Goal: Information Seeking & Learning: Find specific fact

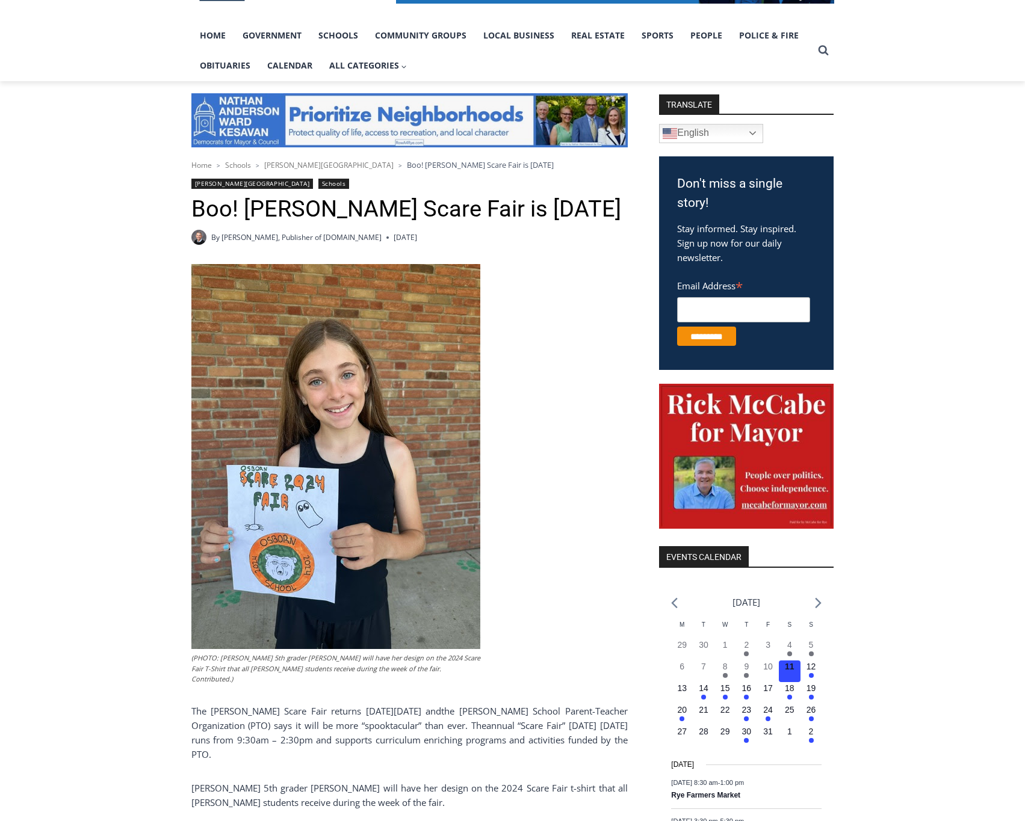
scroll to position [241, 0]
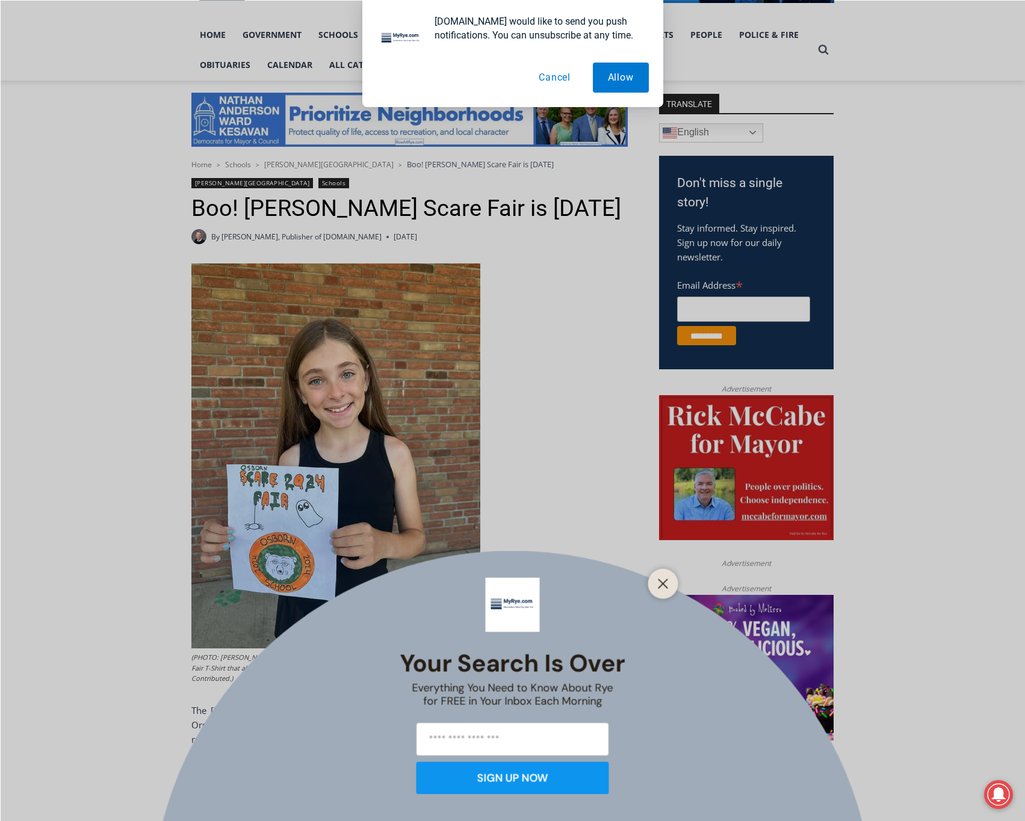
drag, startPoint x: 558, startPoint y: 76, endPoint x: 552, endPoint y: 90, distance: 14.5
click at [558, 76] on button "Cancel" at bounding box center [554, 78] width 62 height 30
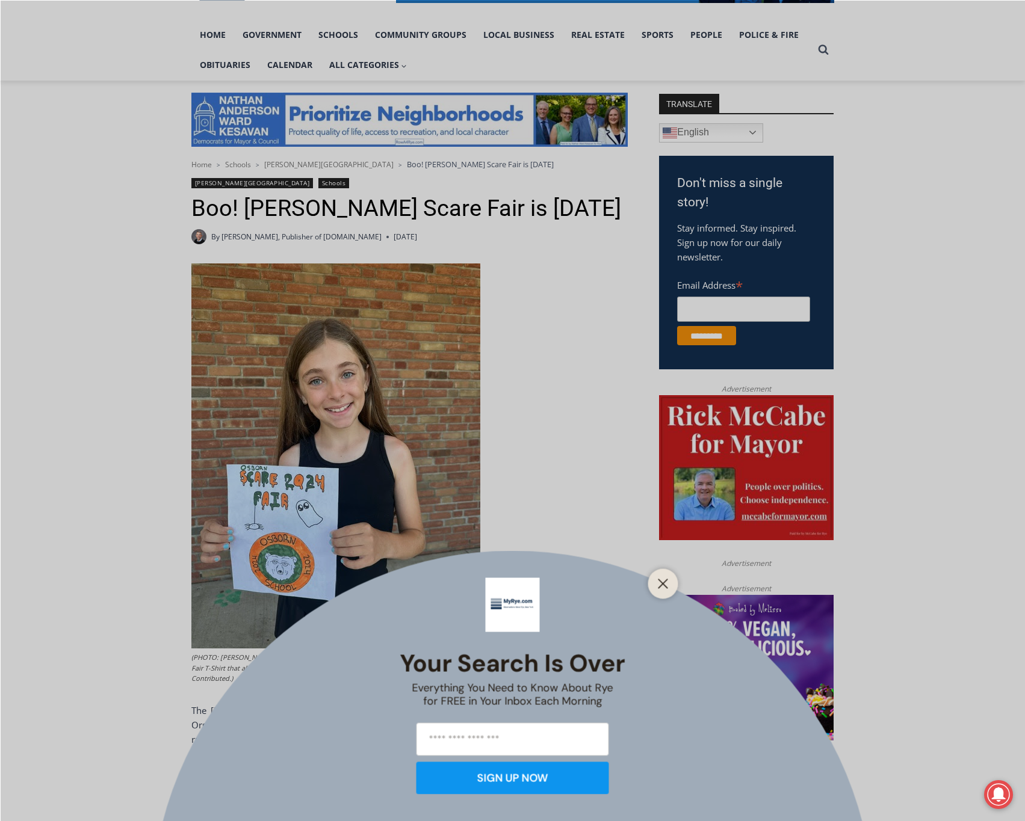
scroll to position [561, 0]
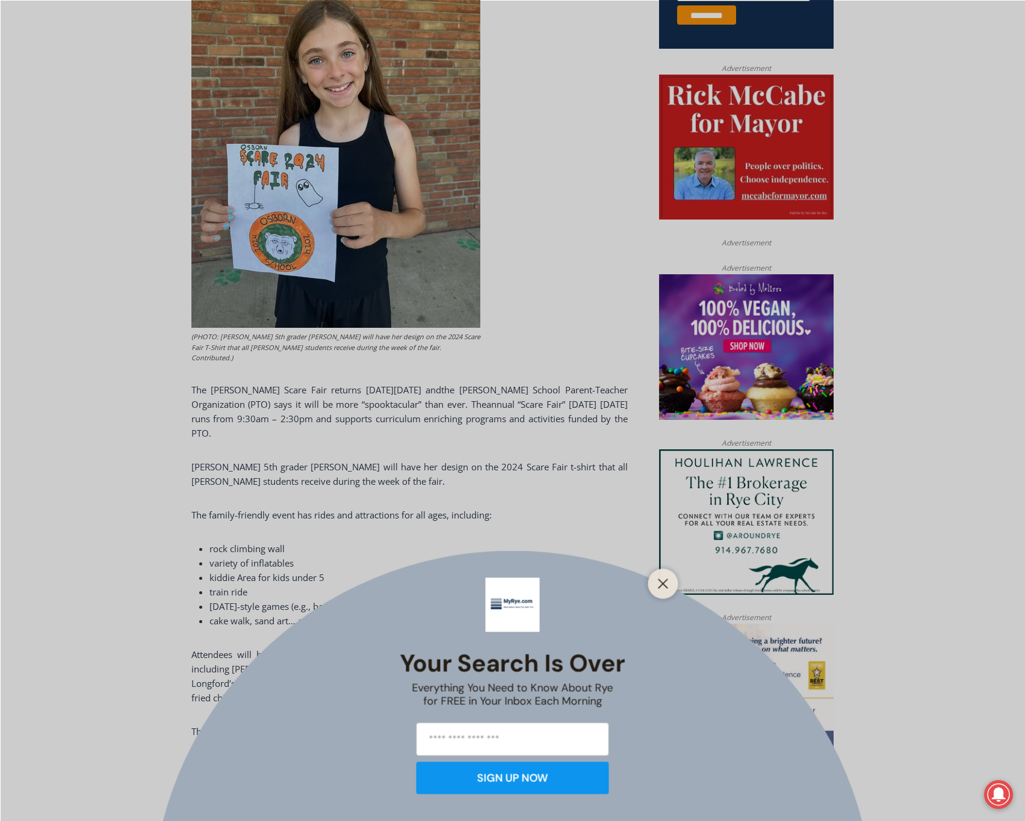
click at [678, 586] on div "Your Search is Over Everything You Need to Know About Rye for FREE in Your Inbo…" at bounding box center [512, 410] width 1025 height 821
click at [659, 587] on line "Close" at bounding box center [662, 583] width 8 height 8
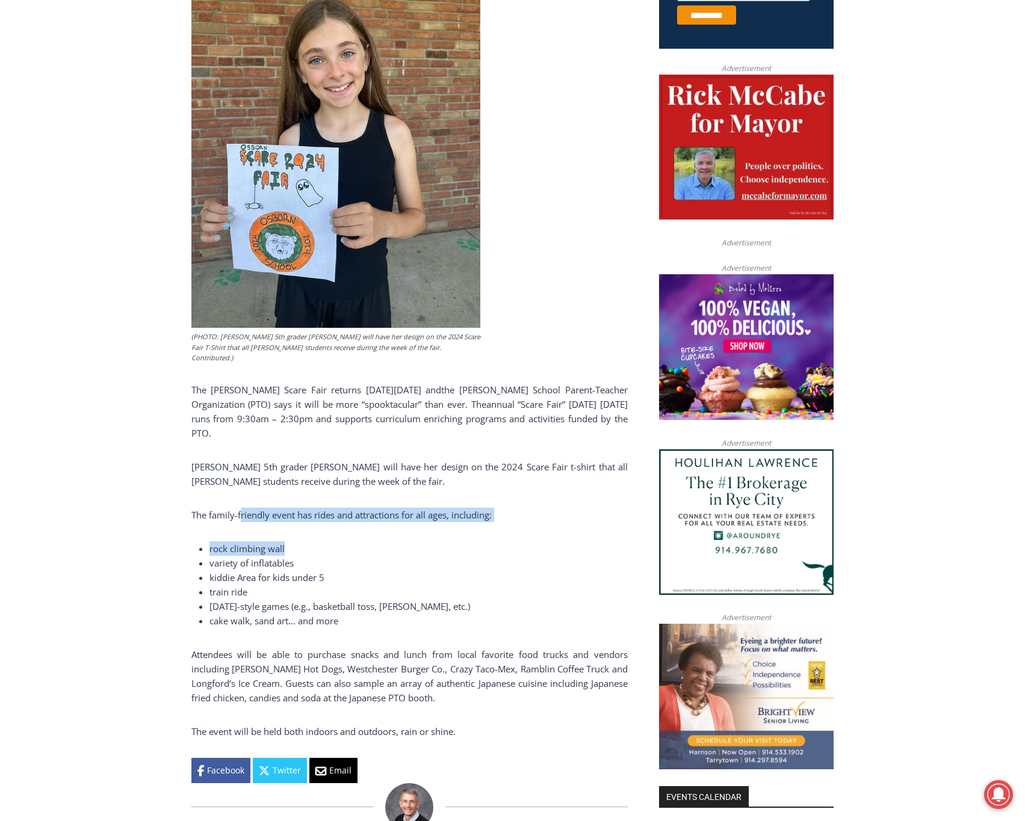
drag, startPoint x: 241, startPoint y: 507, endPoint x: 396, endPoint y: 541, distance: 158.8
click at [396, 541] on div "(PHOTO: Osborn 5th grader Natasha Nikolic will have her design on the 2024 Scar…" at bounding box center [409, 363] width 436 height 840
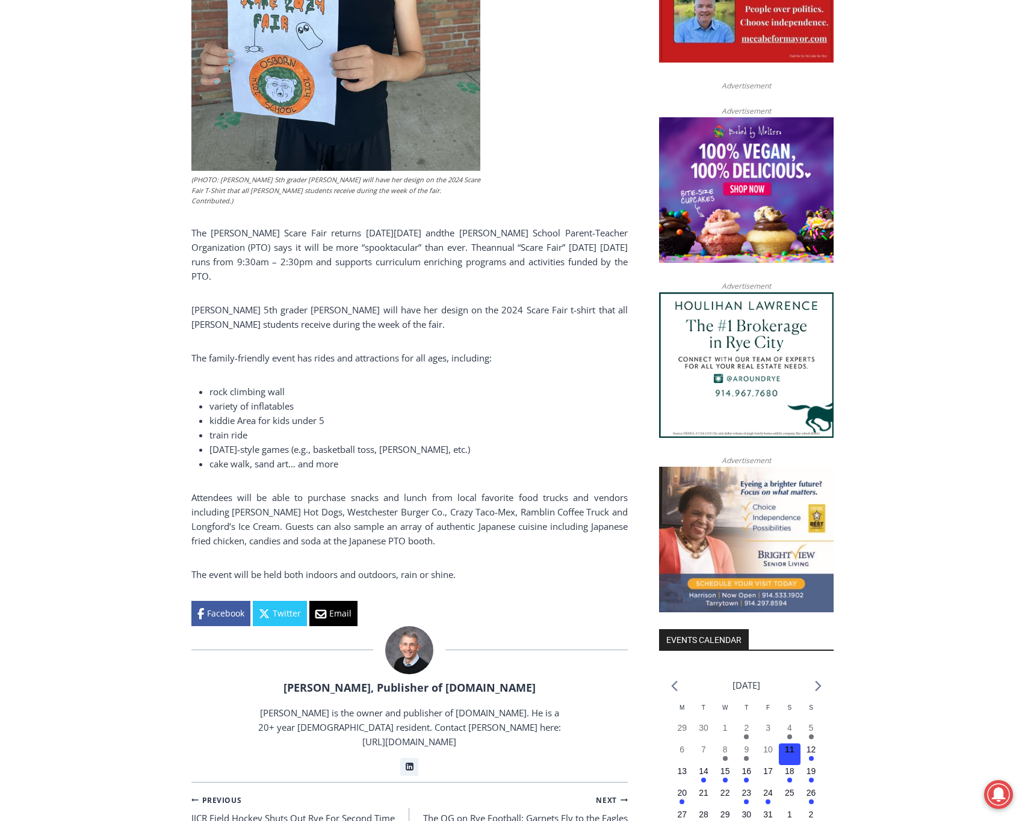
scroll to position [722, 0]
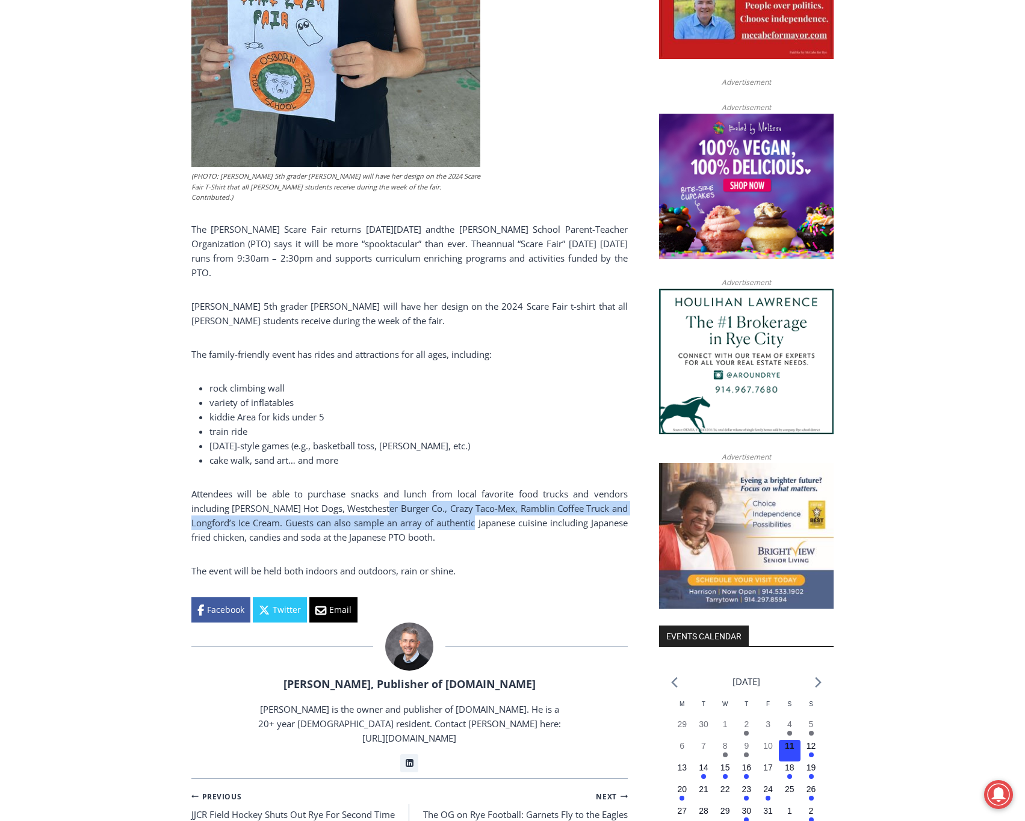
drag, startPoint x: 497, startPoint y: 543, endPoint x: 392, endPoint y: 526, distance: 106.6
click at [392, 526] on p "Attendees will be able to purchase snacks and lunch from local favorite food tr…" at bounding box center [409, 516] width 436 height 58
drag, startPoint x: 392, startPoint y: 526, endPoint x: 384, endPoint y: 529, distance: 8.4
click at [391, 526] on p "Attendees will be able to purchase snacks and lunch from local favorite food tr…" at bounding box center [409, 516] width 436 height 58
click at [356, 541] on p "Attendees will be able to purchase snacks and lunch from local favorite food tr…" at bounding box center [409, 516] width 436 height 58
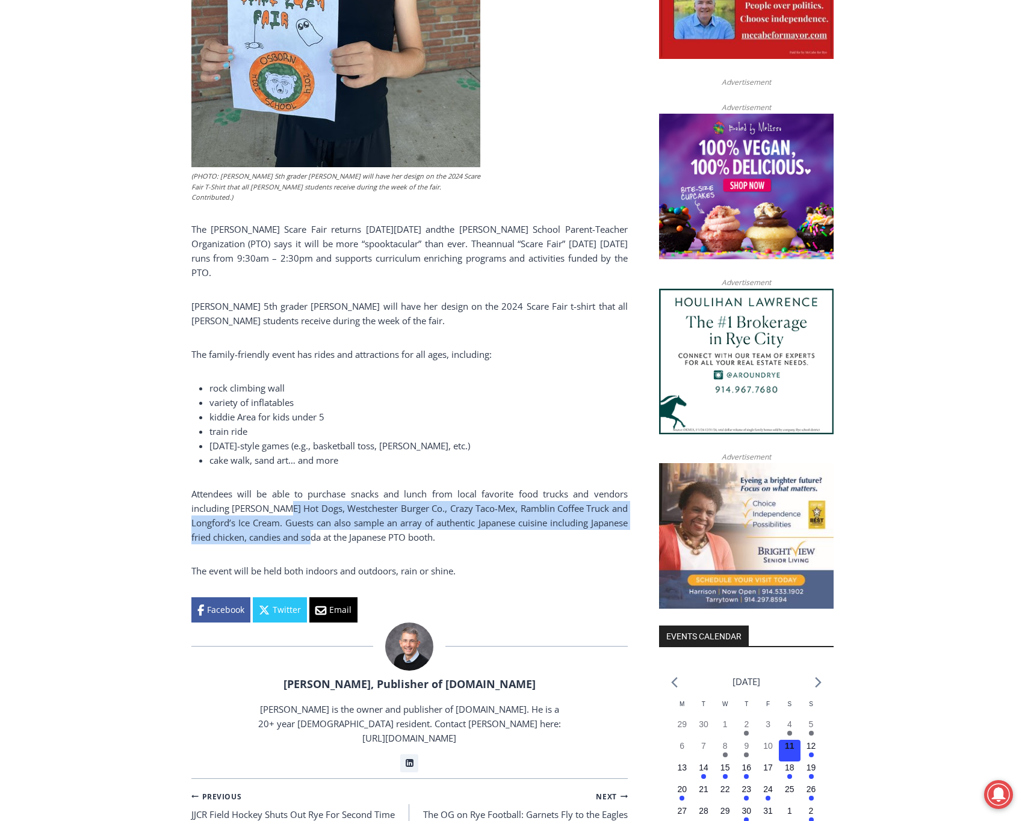
drag, startPoint x: 331, startPoint y: 559, endPoint x: 283, endPoint y: 523, distance: 60.2
click at [283, 523] on p "Attendees will be able to purchase snacks and lunch from local favorite food tr…" at bounding box center [409, 516] width 436 height 58
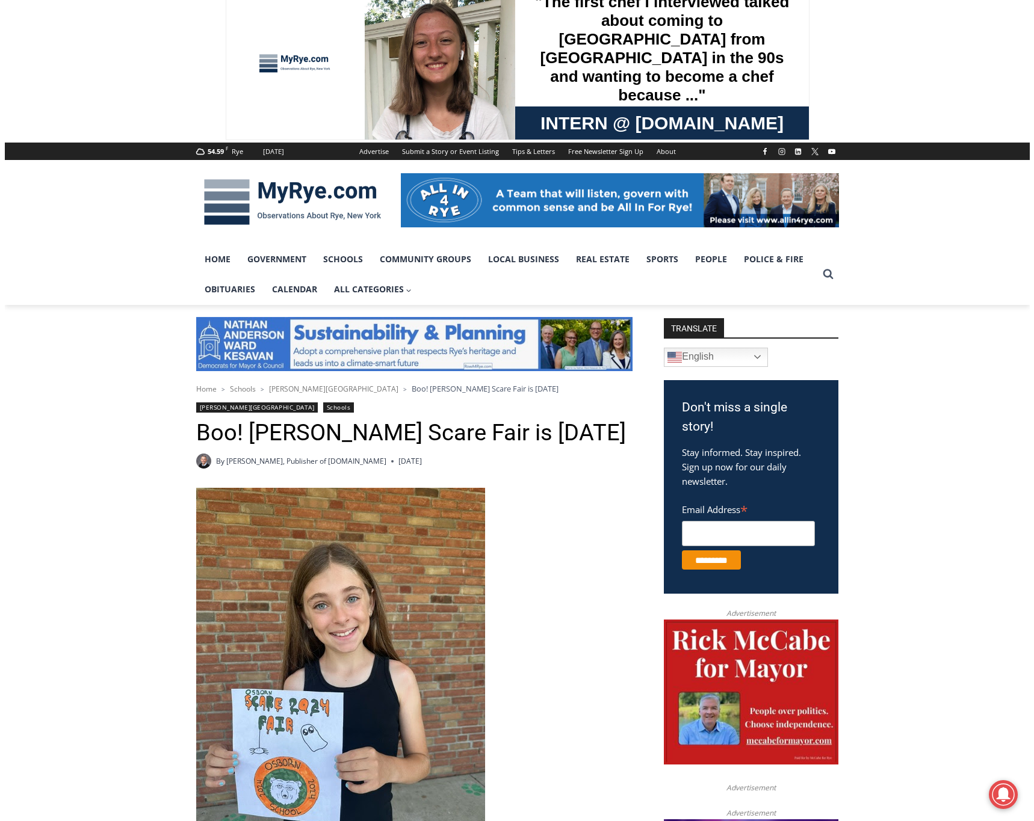
scroll to position [0, 0]
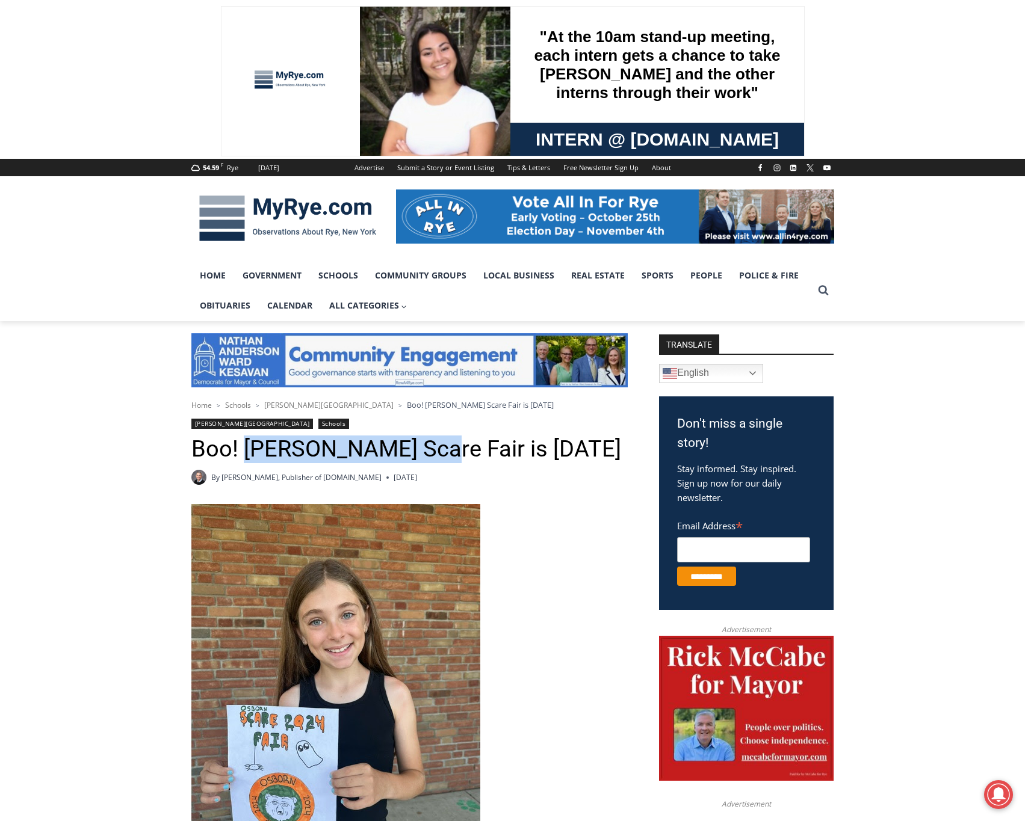
drag, startPoint x: 246, startPoint y: 448, endPoint x: 424, endPoint y: 442, distance: 178.2
click at [424, 442] on h1 "Boo! [PERSON_NAME] Scare Fair is [DATE]" at bounding box center [409, 450] width 436 height 28
copy h1 "[PERSON_NAME] Scare Fair"
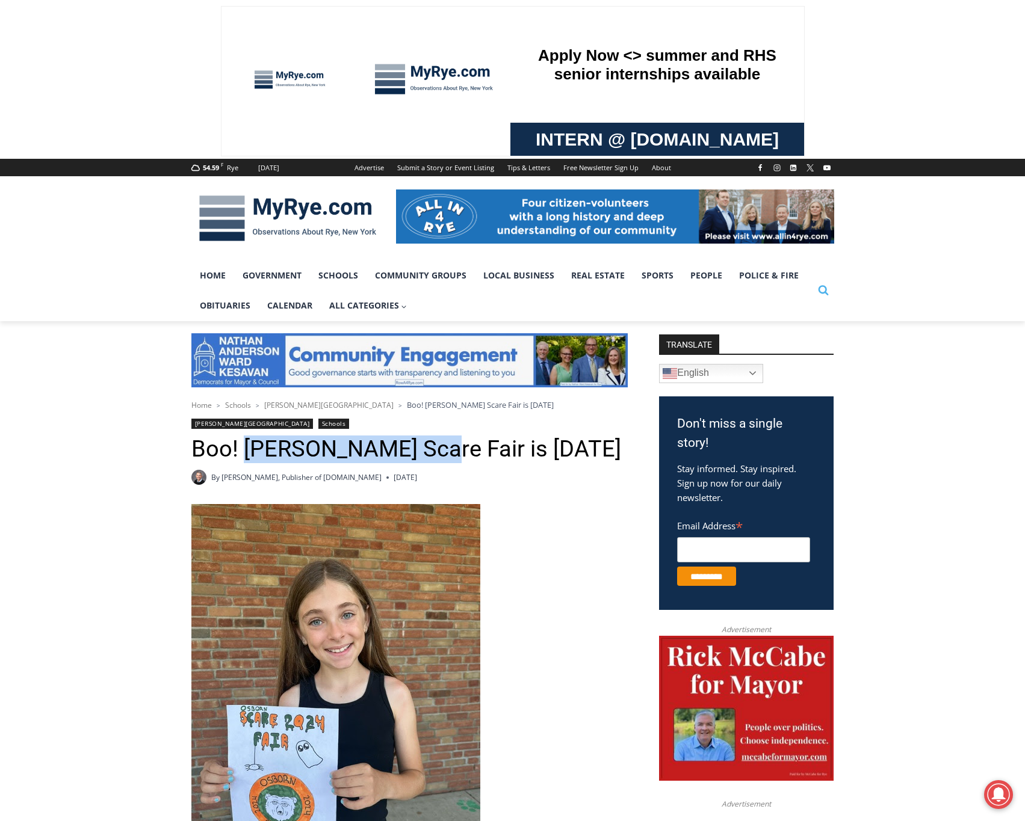
click at [821, 286] on icon "View Search Form" at bounding box center [823, 291] width 10 height 10
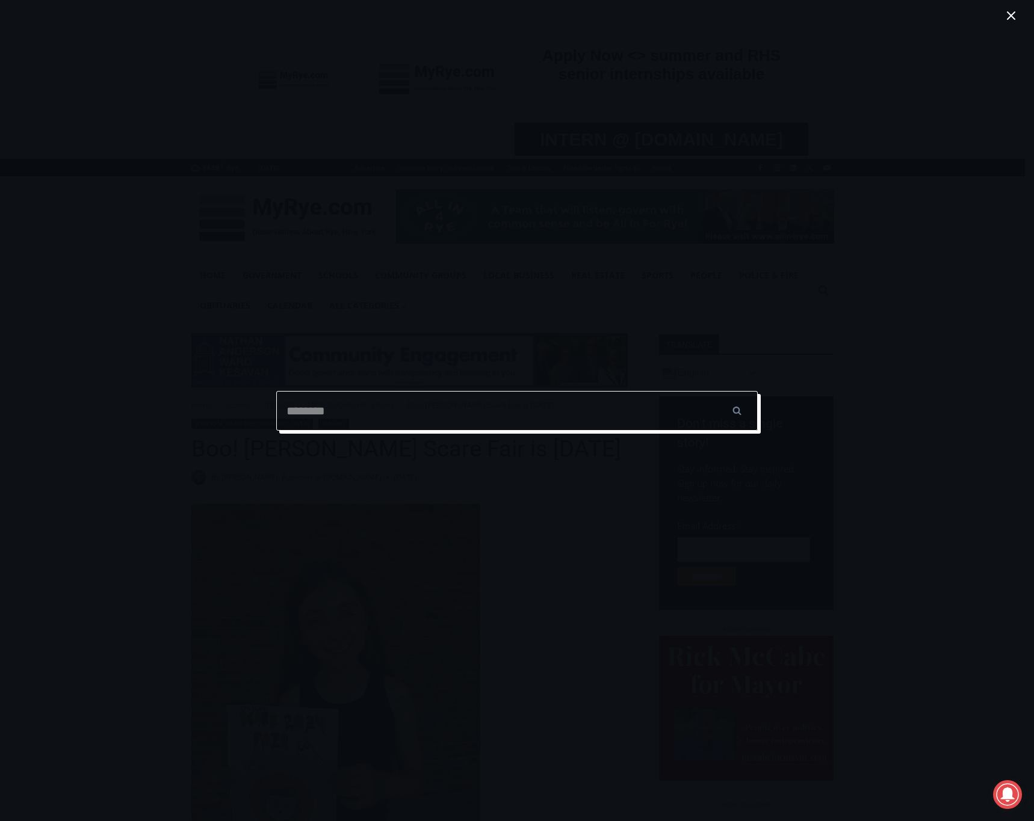
paste input "**********"
type input "**********"
click at [715, 391] on input "******" at bounding box center [736, 411] width 42 height 40
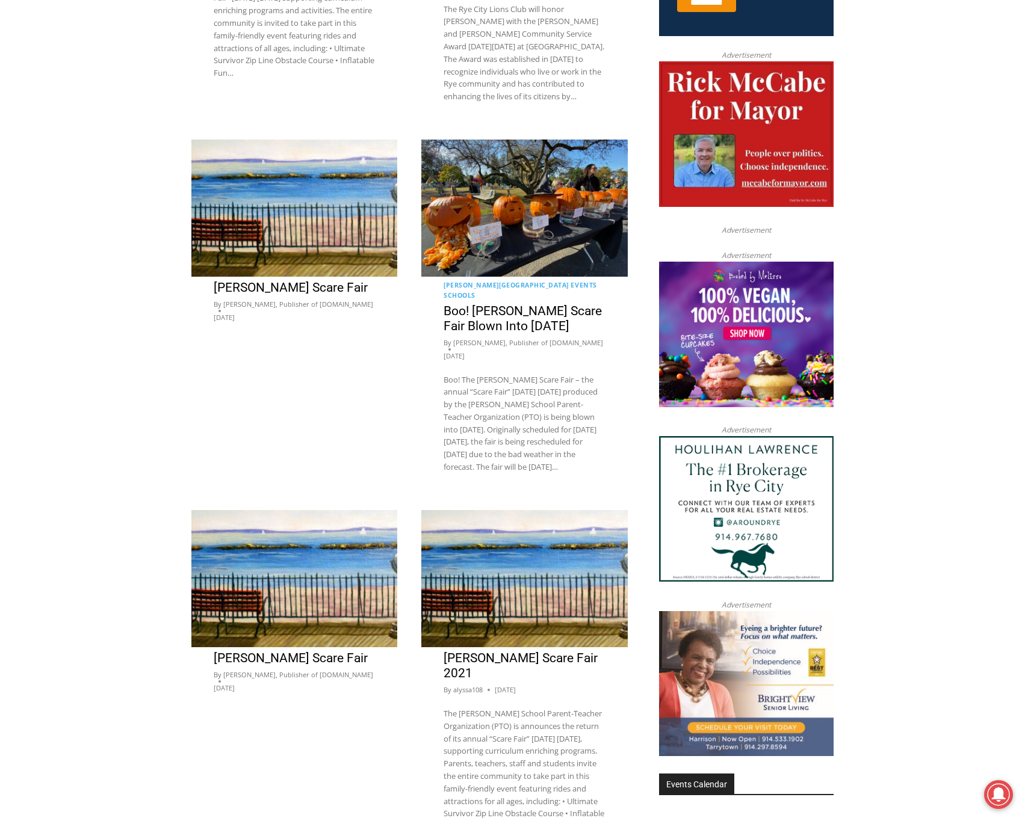
scroll to position [883, 0]
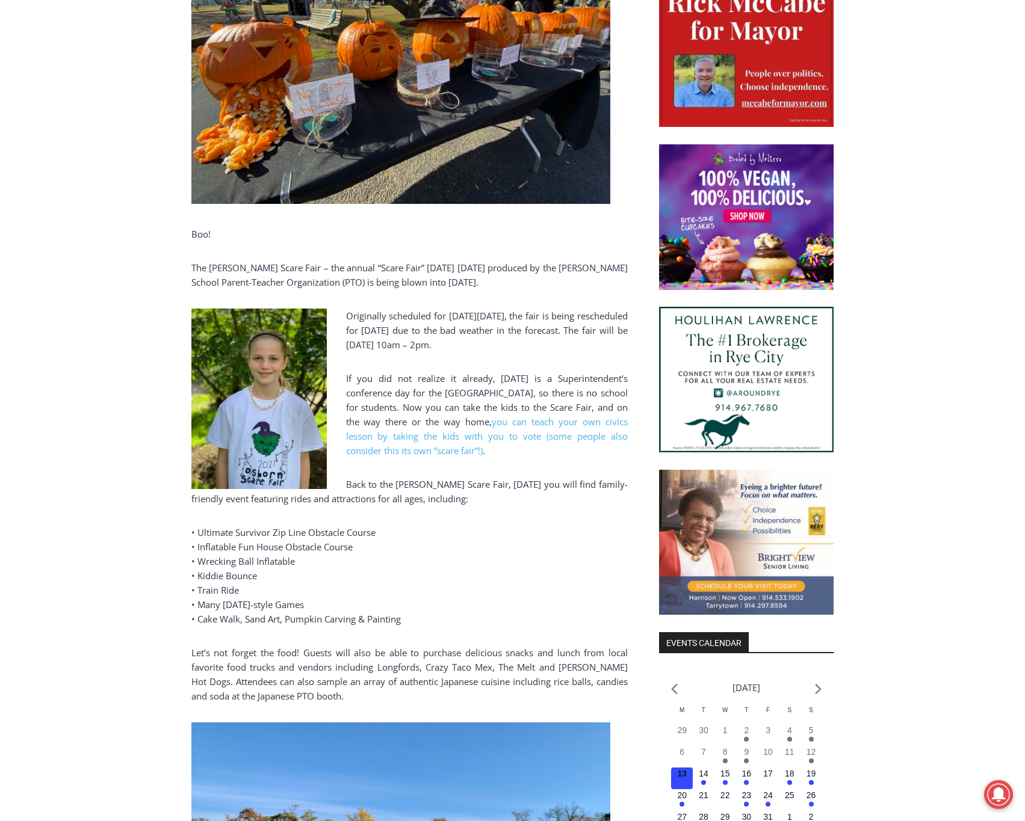
scroll to position [963, 0]
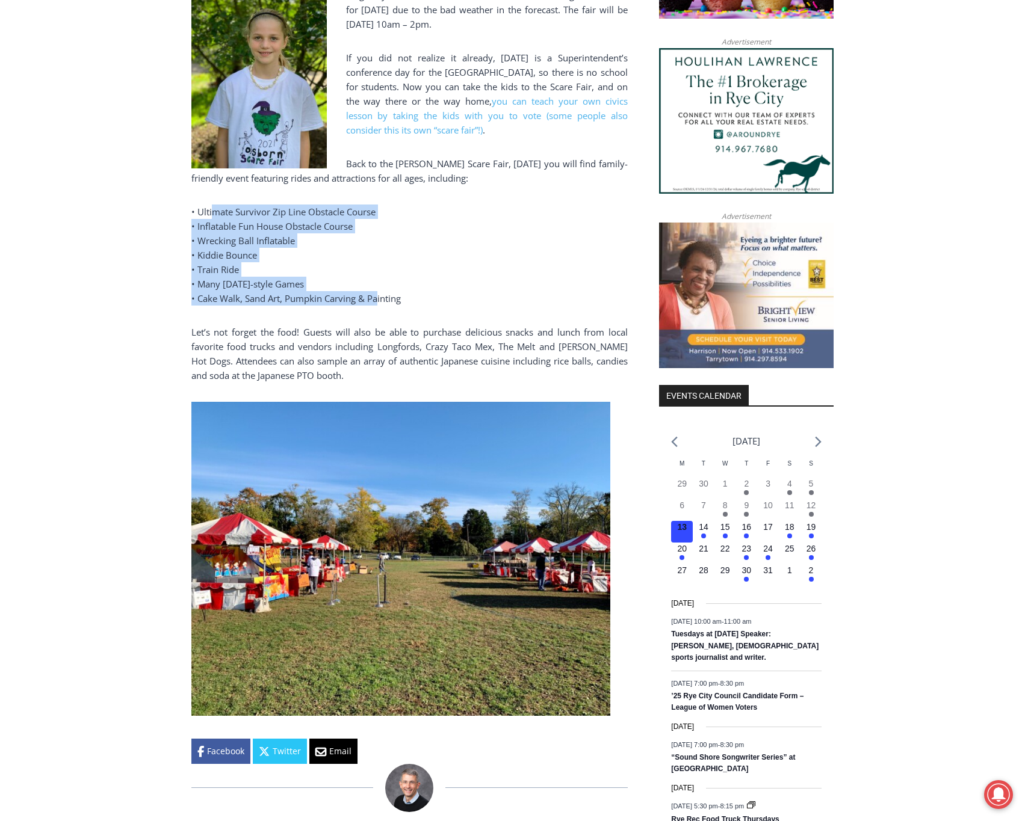
drag, startPoint x: 211, startPoint y: 195, endPoint x: 375, endPoint y: 284, distance: 186.3
click at [375, 284] on p "• Ultimate Survivor Zip Line Obstacle Course • Inflatable Fun House Obstacle Co…" at bounding box center [409, 255] width 436 height 101
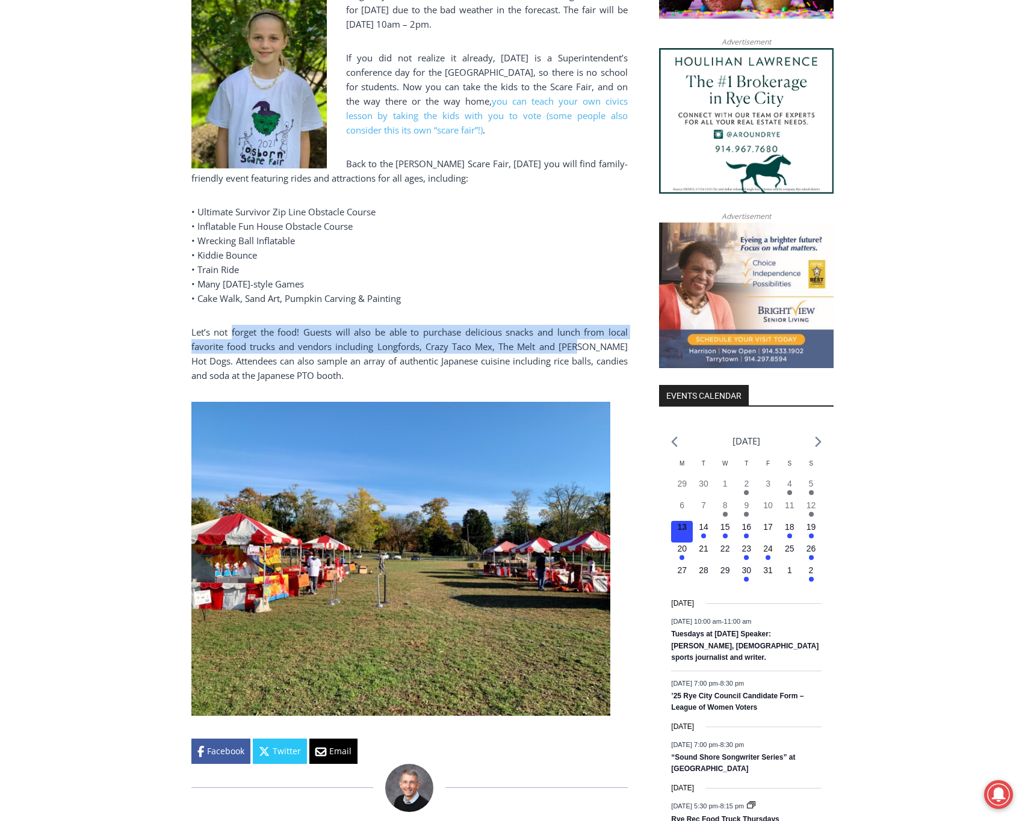
drag, startPoint x: 230, startPoint y: 325, endPoint x: 569, endPoint y: 336, distance: 338.3
click at [569, 336] on p "Let’s not forget the food! Guests will also be able to purchase delicious snack…" at bounding box center [409, 354] width 436 height 58
drag, startPoint x: 442, startPoint y: 339, endPoint x: 253, endPoint y: 324, distance: 189.5
click at [253, 325] on p "Let’s not forget the food! Guests will also be able to purchase delicious snack…" at bounding box center [409, 354] width 436 height 58
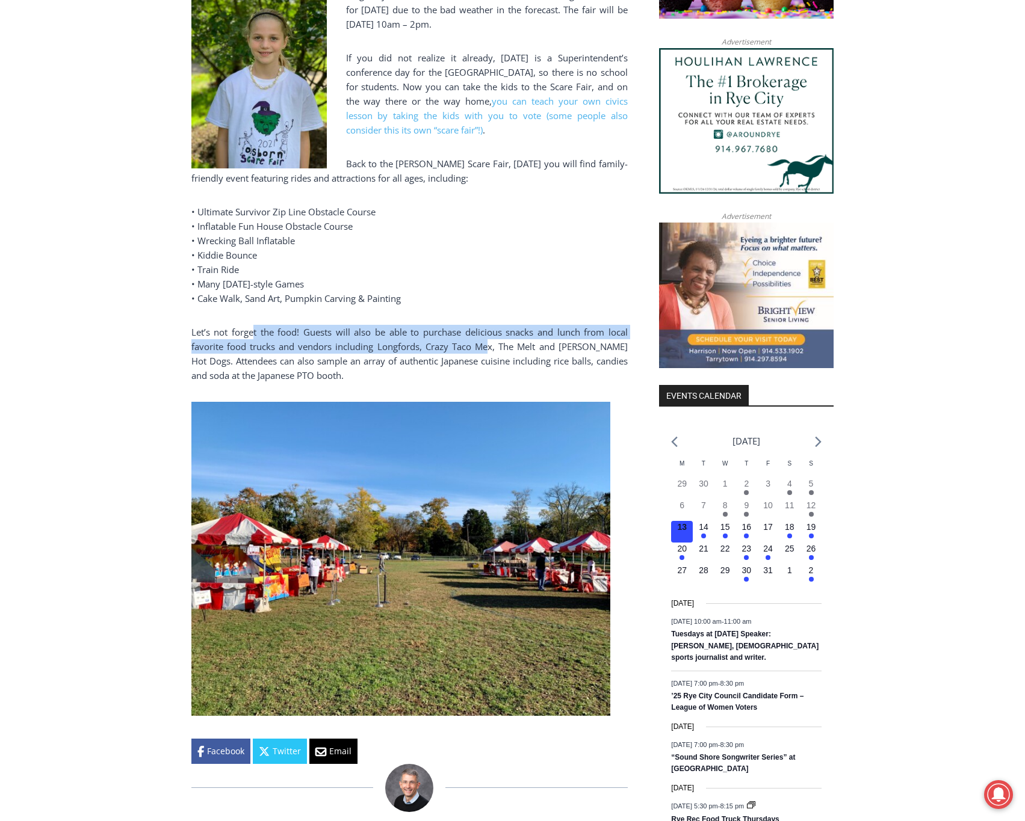
click at [253, 325] on p "Let’s not forget the food! Guests will also be able to purchase delicious snack…" at bounding box center [409, 354] width 436 height 58
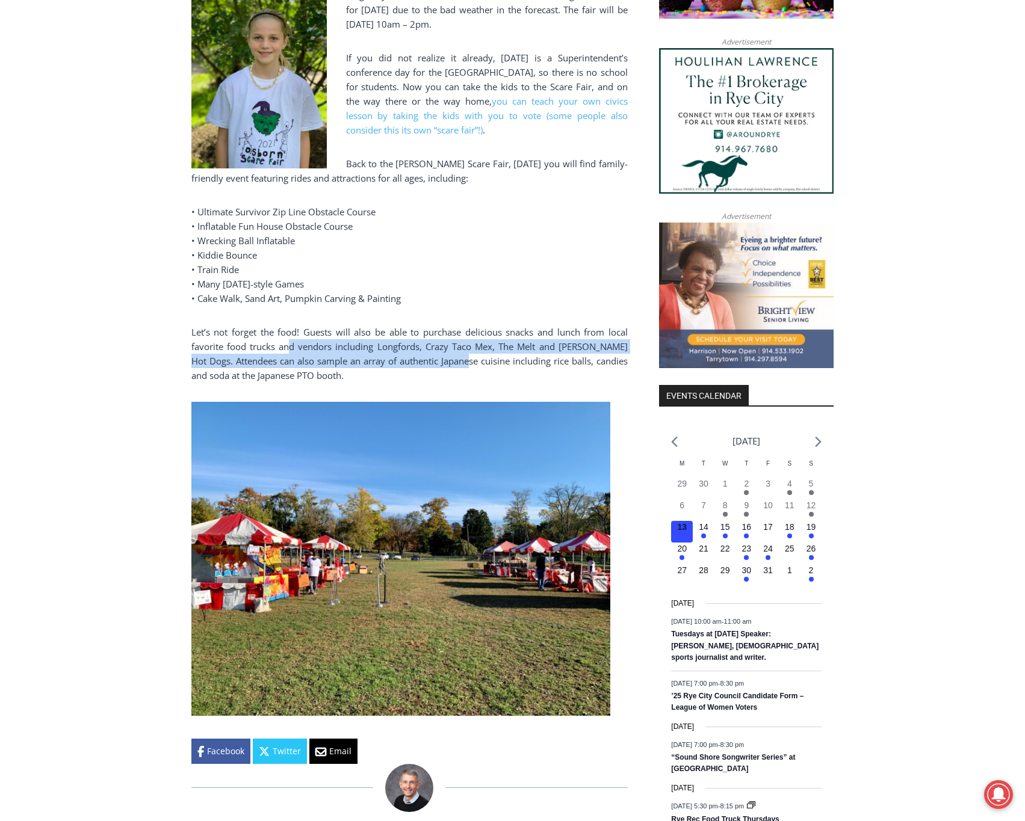
drag, startPoint x: 288, startPoint y: 327, endPoint x: 449, endPoint y: 342, distance: 161.9
click at [449, 342] on p "Let’s not forget the food! Guests will also be able to purchase delicious snack…" at bounding box center [409, 354] width 436 height 58
click at [437, 329] on p "Let’s not forget the food! Guests will also be able to purchase delicious snack…" at bounding box center [409, 354] width 436 height 58
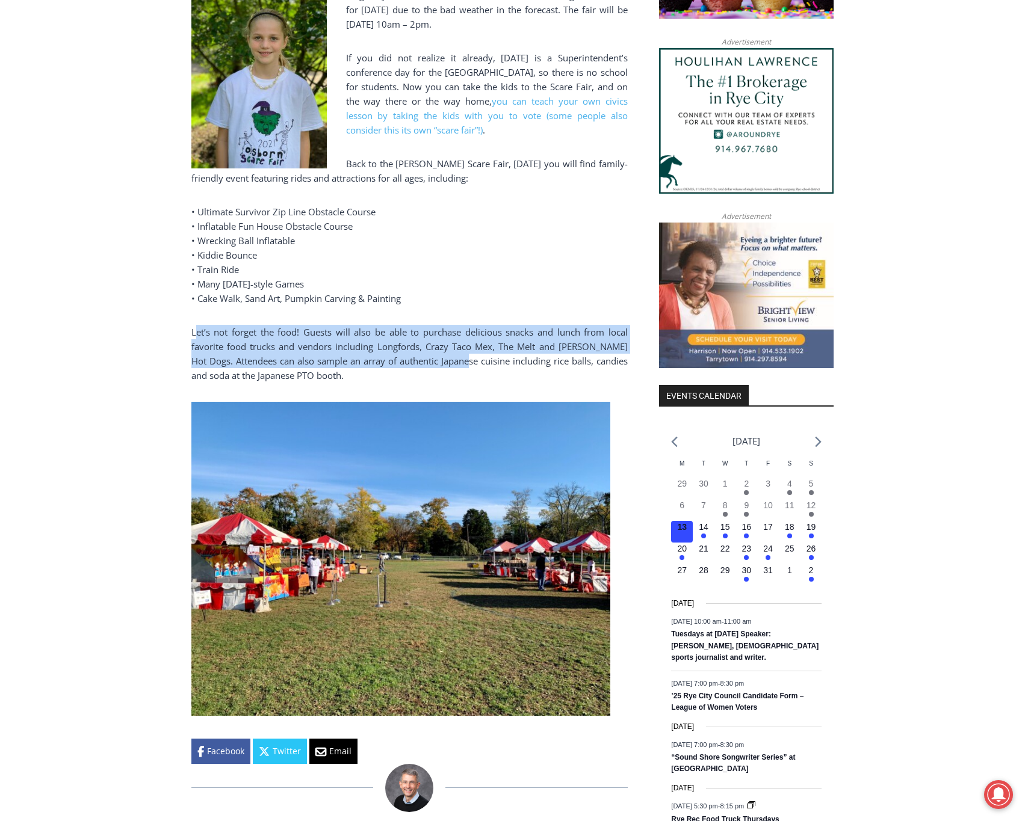
drag, startPoint x: 449, startPoint y: 344, endPoint x: 197, endPoint y: 322, distance: 253.0
click at [197, 325] on p "Let’s not forget the food! Guests will also be able to purchase delicious snack…" at bounding box center [409, 354] width 436 height 58
click at [281, 327] on p "Let’s not forget the food! Guests will also be able to purchase delicious snack…" at bounding box center [409, 354] width 436 height 58
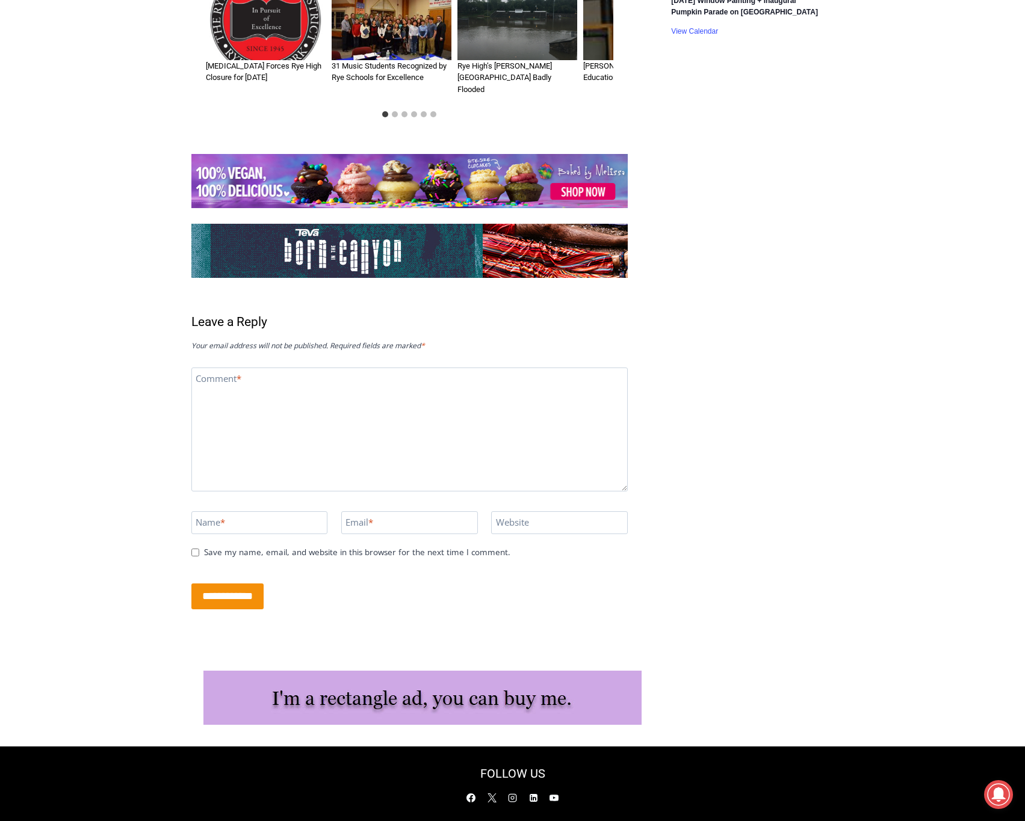
scroll to position [2086, 0]
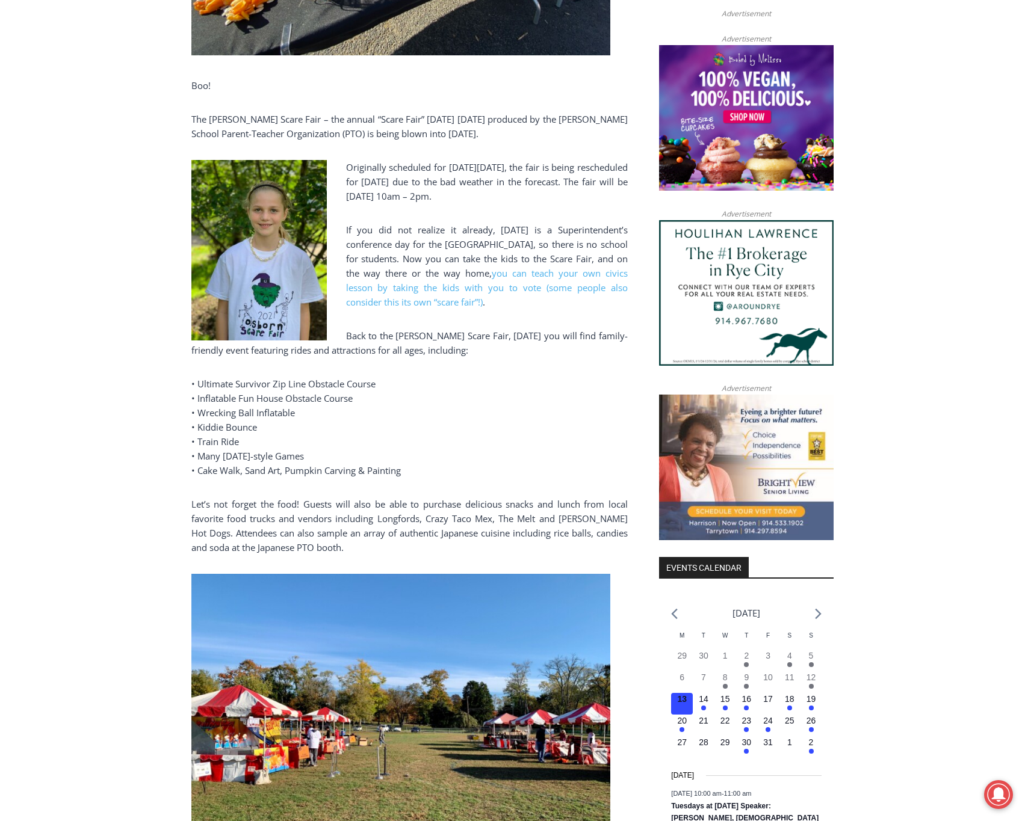
scroll to position [786, 0]
